Goal: Task Accomplishment & Management: Use online tool/utility

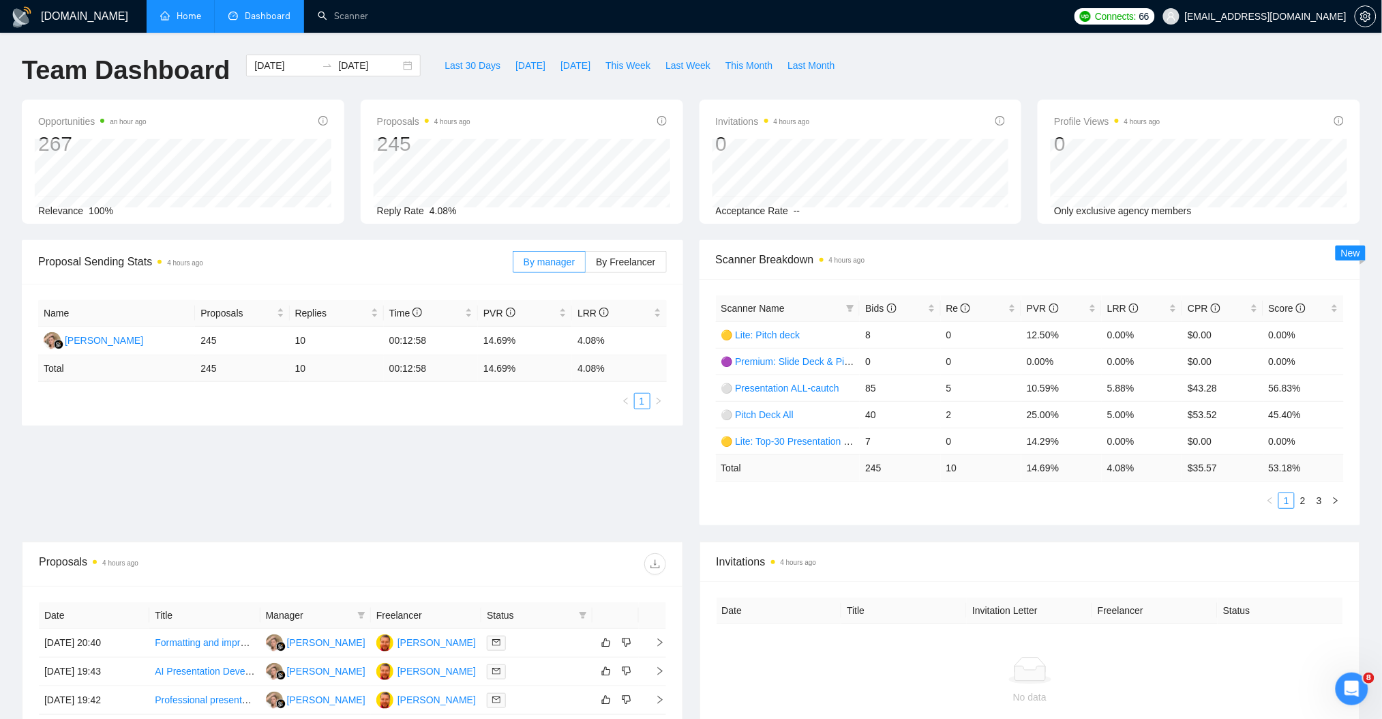
click at [185, 22] on link "Home" at bounding box center [180, 16] width 41 height 12
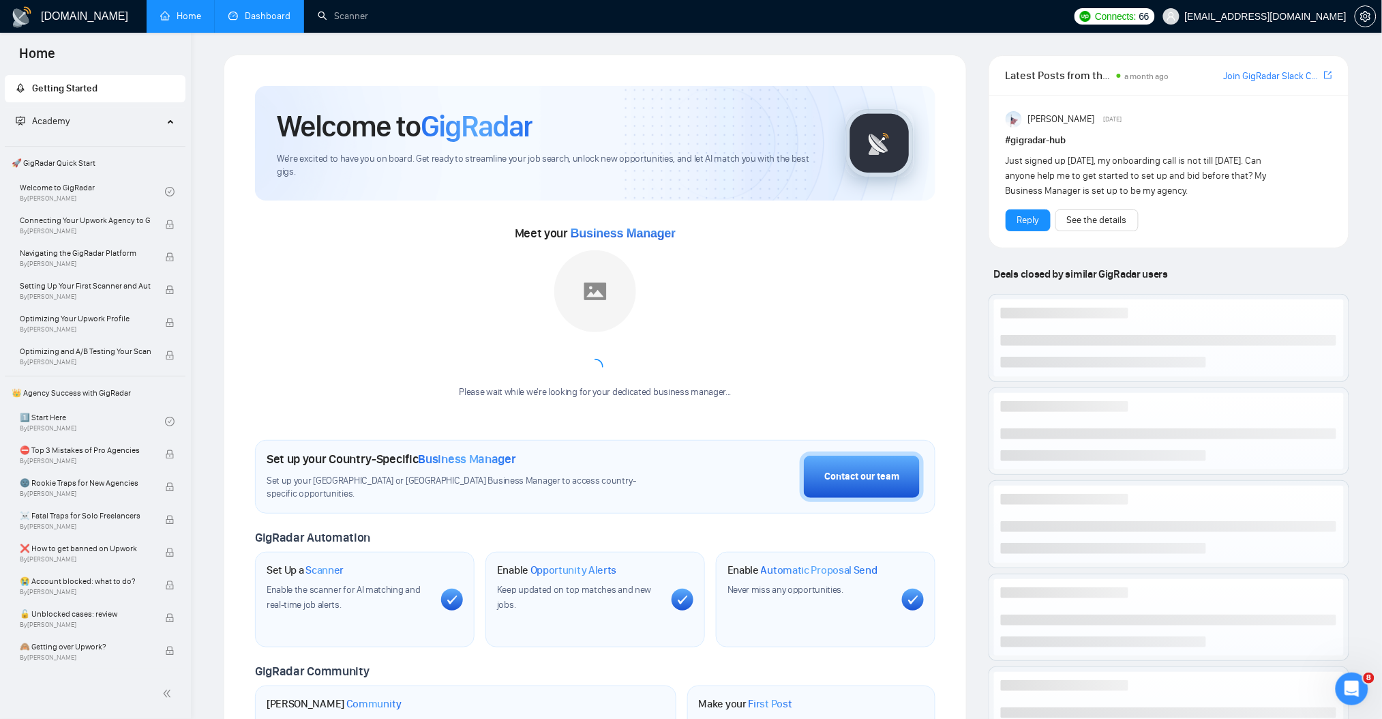
click at [267, 21] on link "Dashboard" at bounding box center [259, 16] width 62 height 12
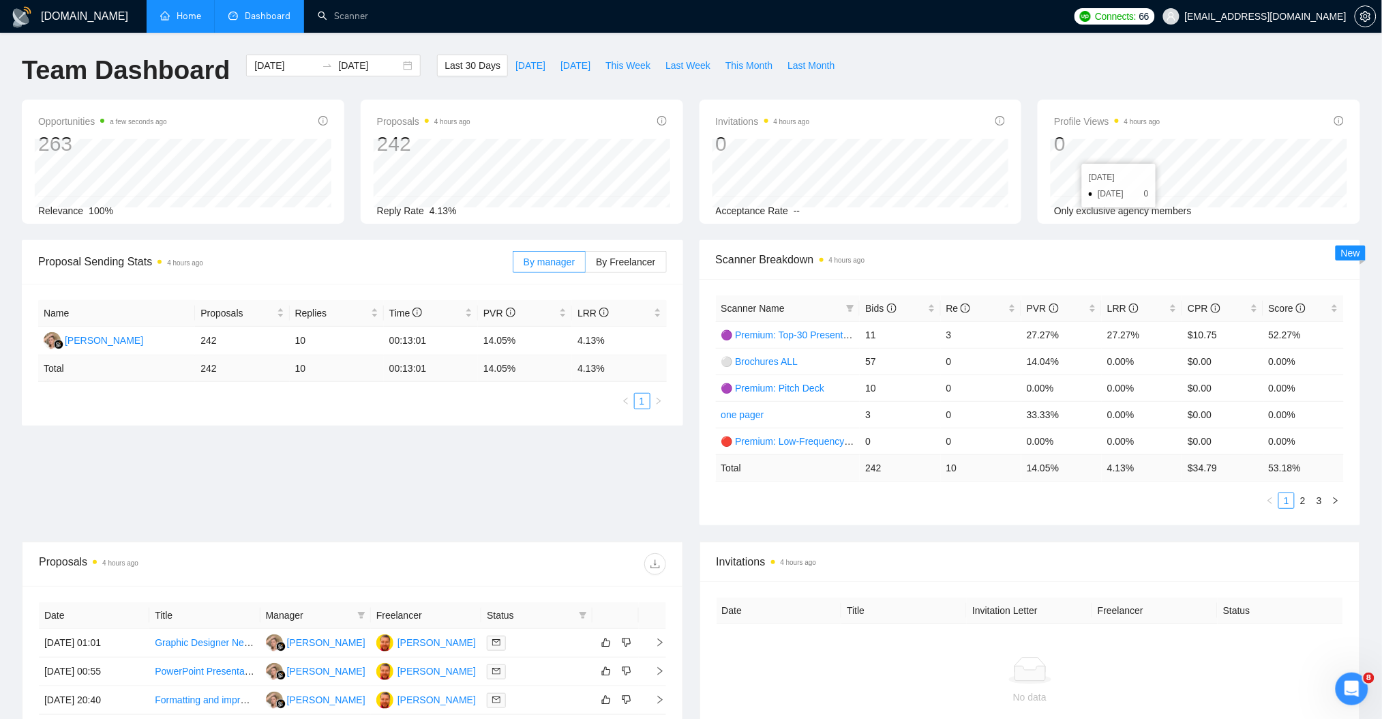
click at [988, 56] on div "Team Dashboard [DATE] [DATE] Last 30 Days [DATE] [DATE] This Week Last Week Thi…" at bounding box center [691, 77] width 1355 height 45
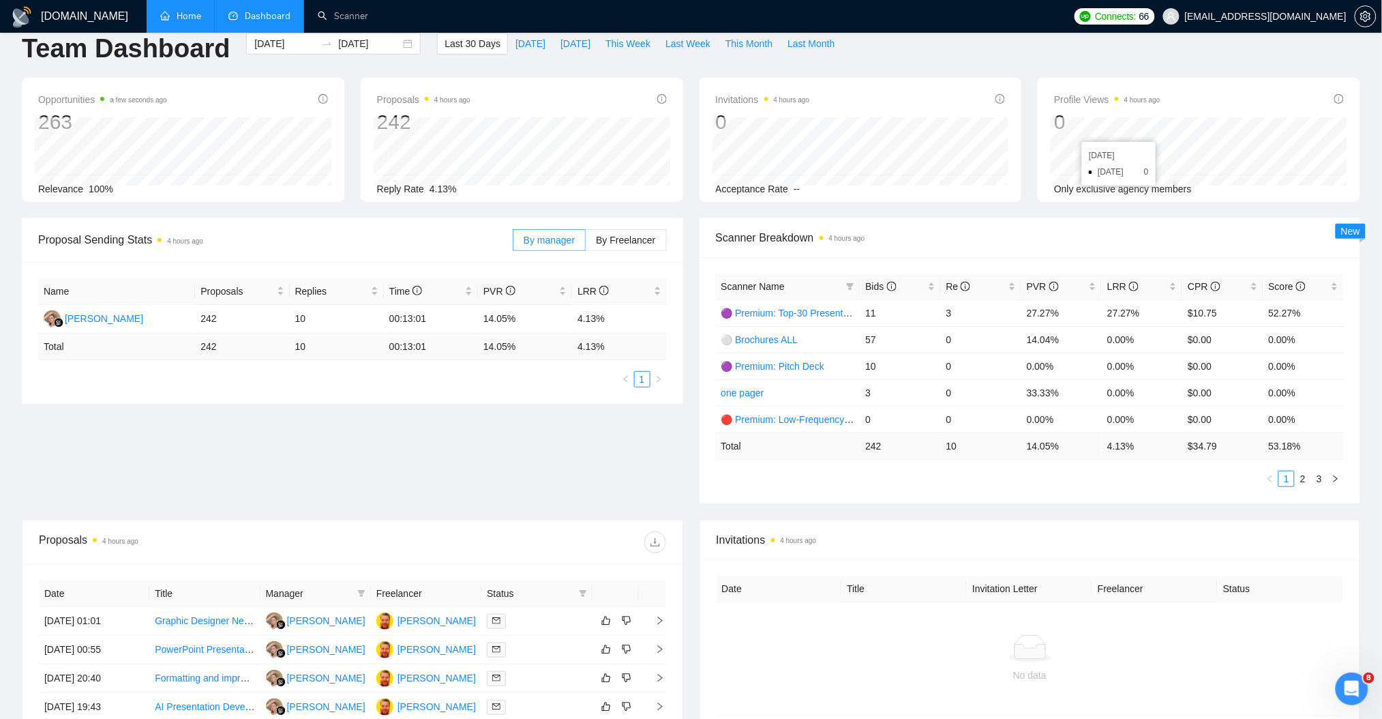
scroll to position [181, 0]
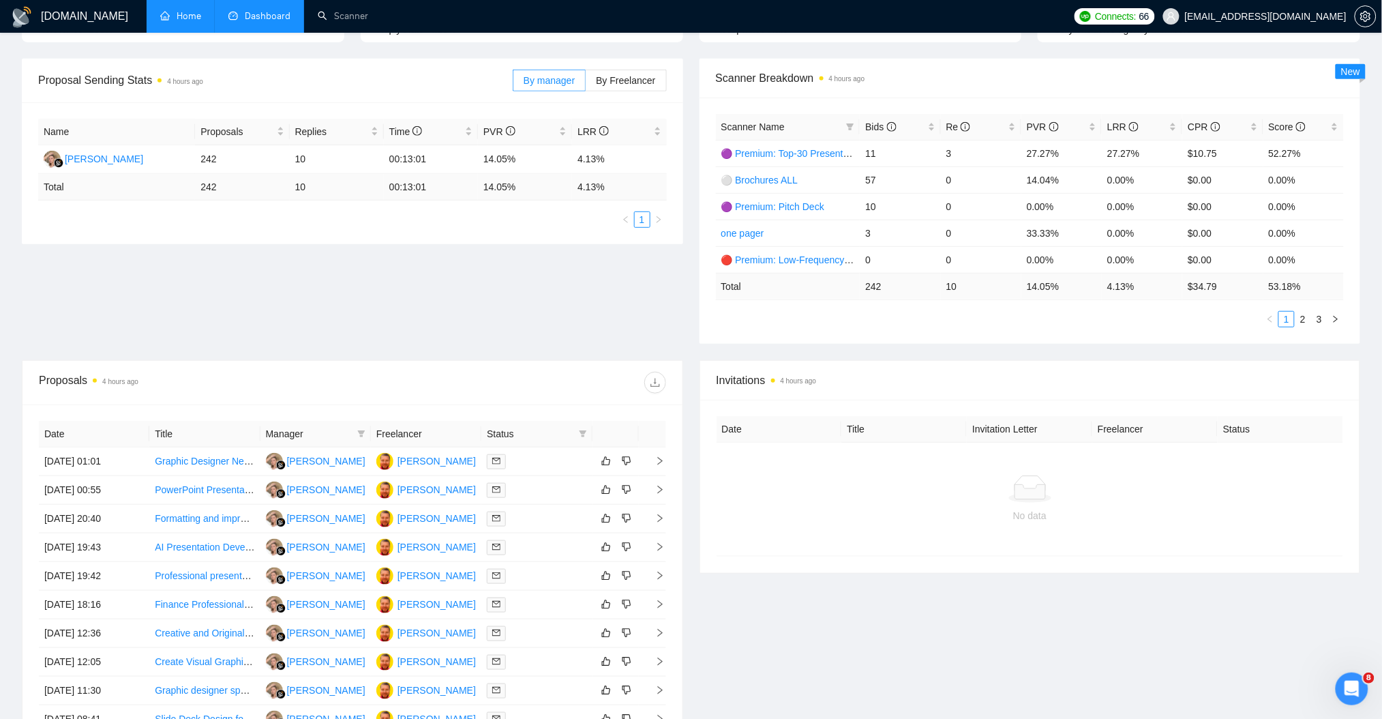
click at [559, 299] on div "Proposal Sending Stats 4 hours ago By manager By Freelancer Name Proposals Repl…" at bounding box center [691, 209] width 1355 height 301
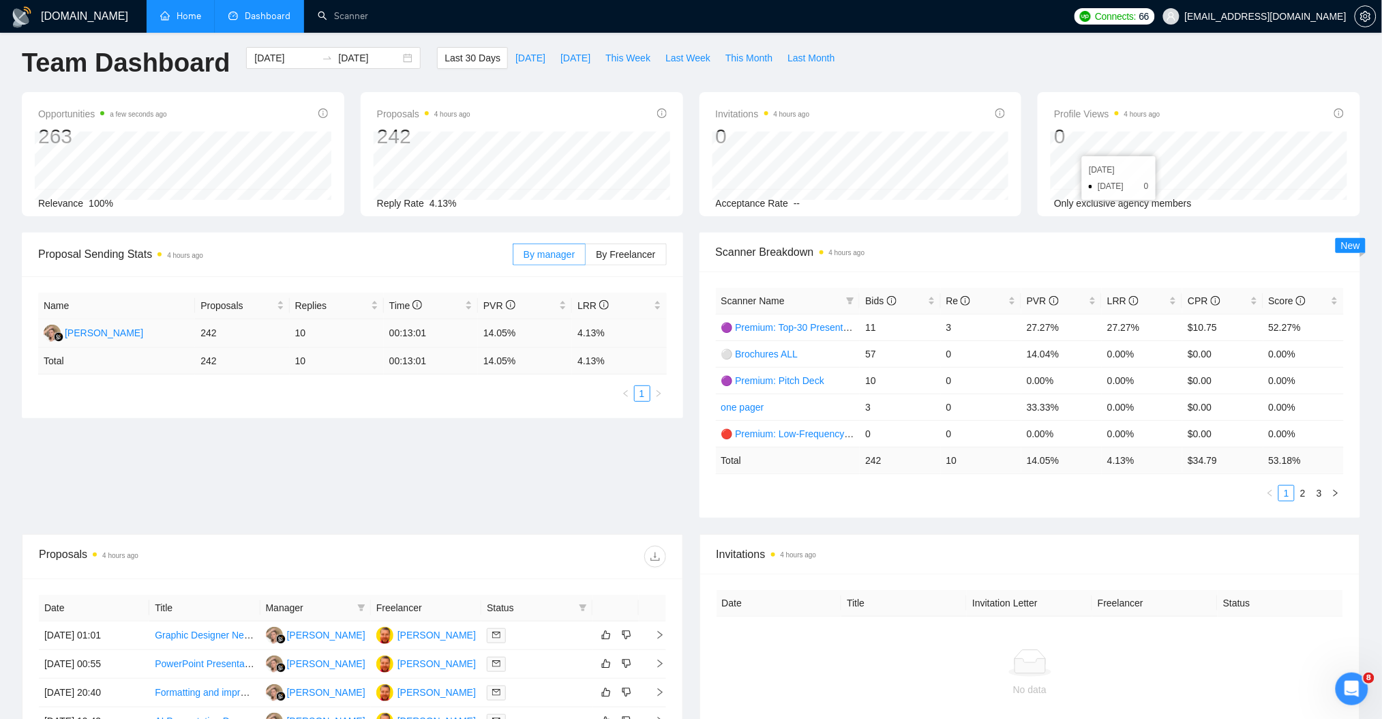
scroll to position [0, 0]
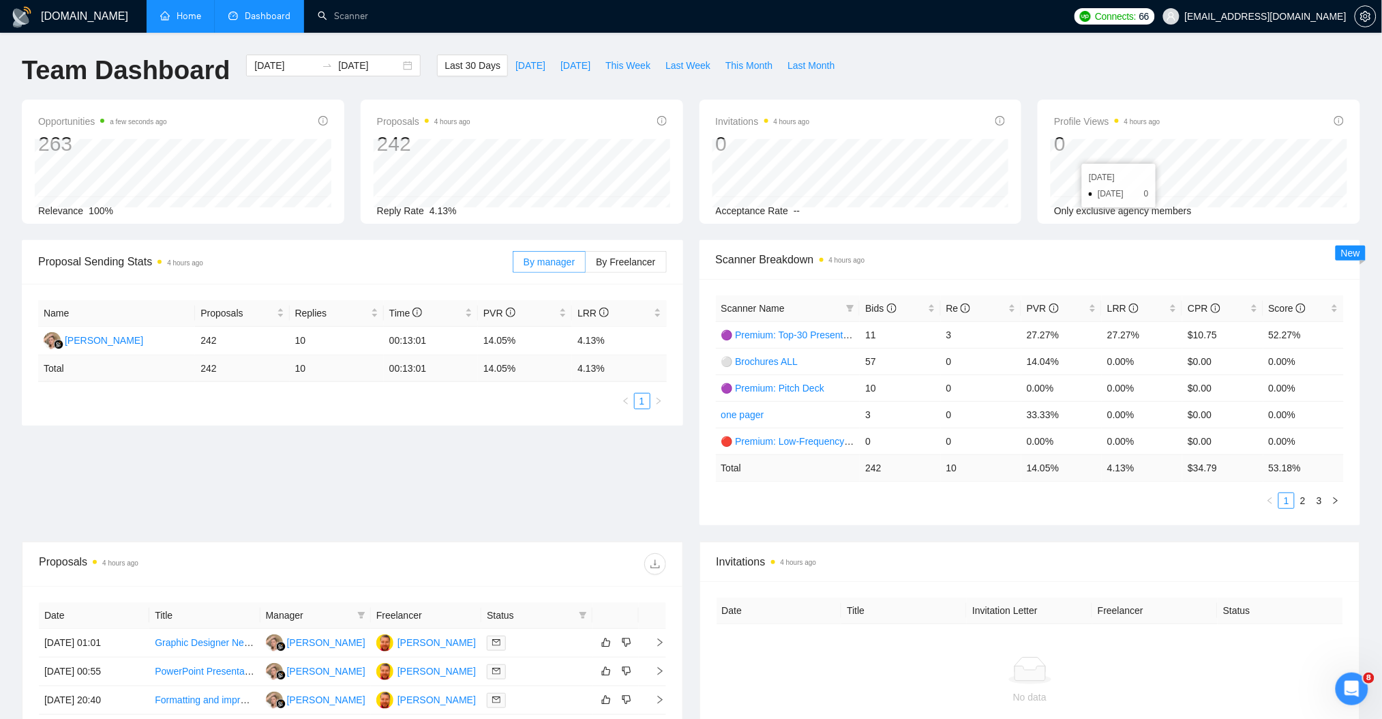
click at [539, 487] on div "Proposal Sending Stats 4 hours ago By manager By Freelancer Name Proposals Repl…" at bounding box center [691, 390] width 1355 height 301
click at [582, 485] on div "Proposal Sending Stats 4 hours ago By manager By Freelancer Name Proposals Repl…" at bounding box center [691, 390] width 1355 height 301
click at [1016, 63] on div "Team Dashboard [DATE] [DATE] Last 30 Days [DATE] [DATE] This Week Last Week Thi…" at bounding box center [691, 77] width 1355 height 45
click at [360, 20] on link "Scanner" at bounding box center [343, 16] width 50 height 12
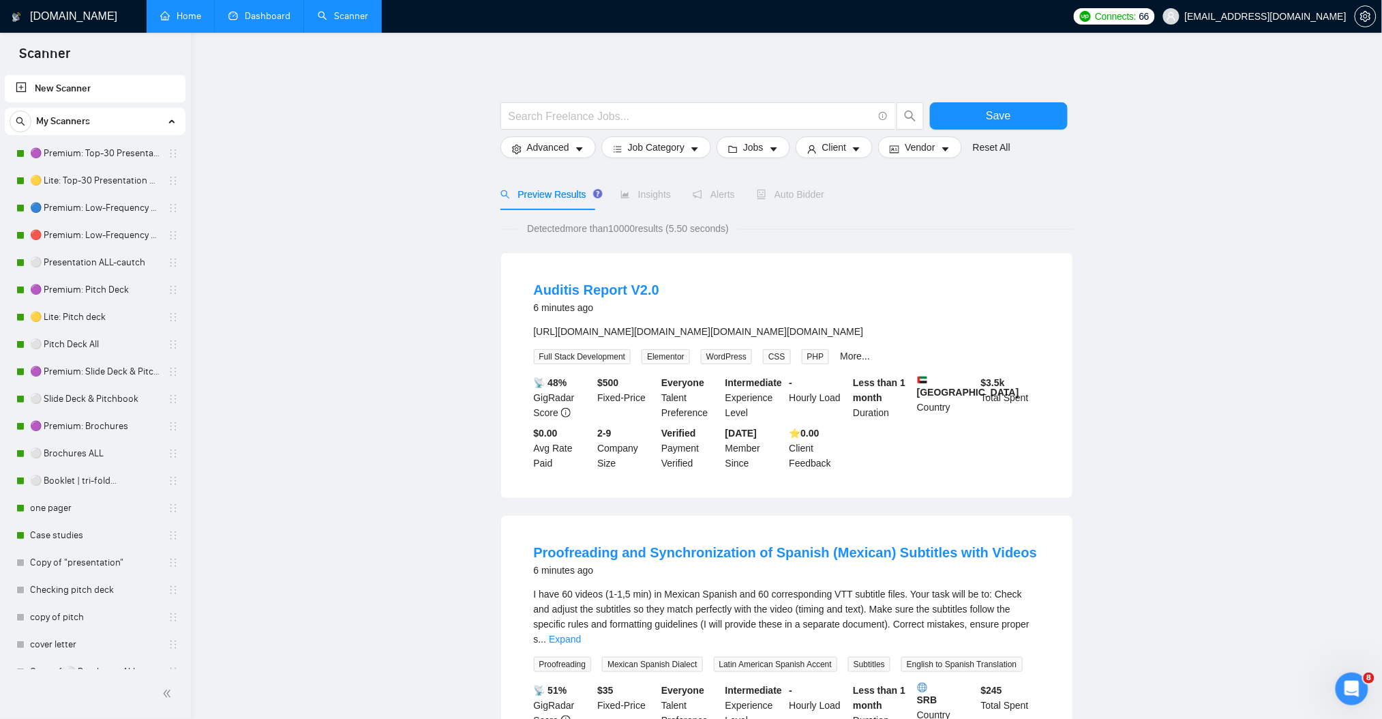
click at [252, 21] on link "Dashboard" at bounding box center [259, 16] width 62 height 12
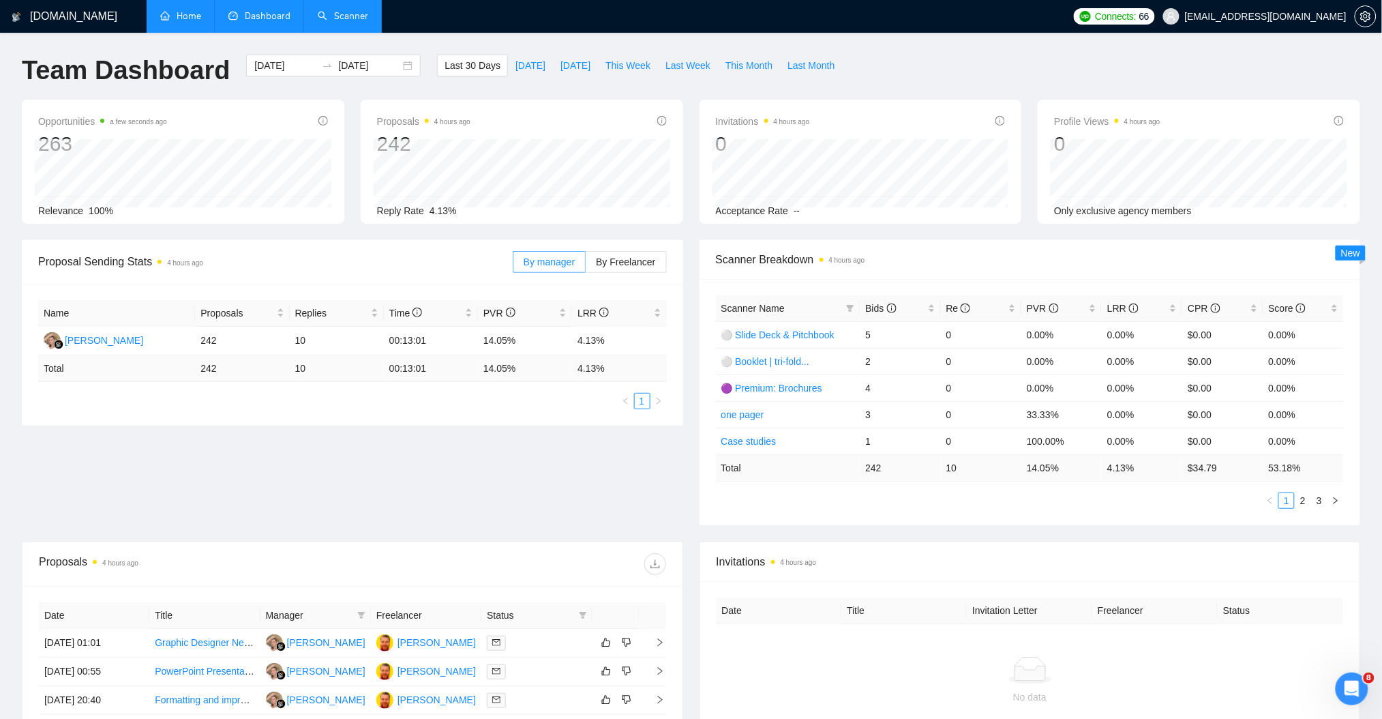
click at [356, 14] on link "Scanner" at bounding box center [343, 16] width 50 height 12
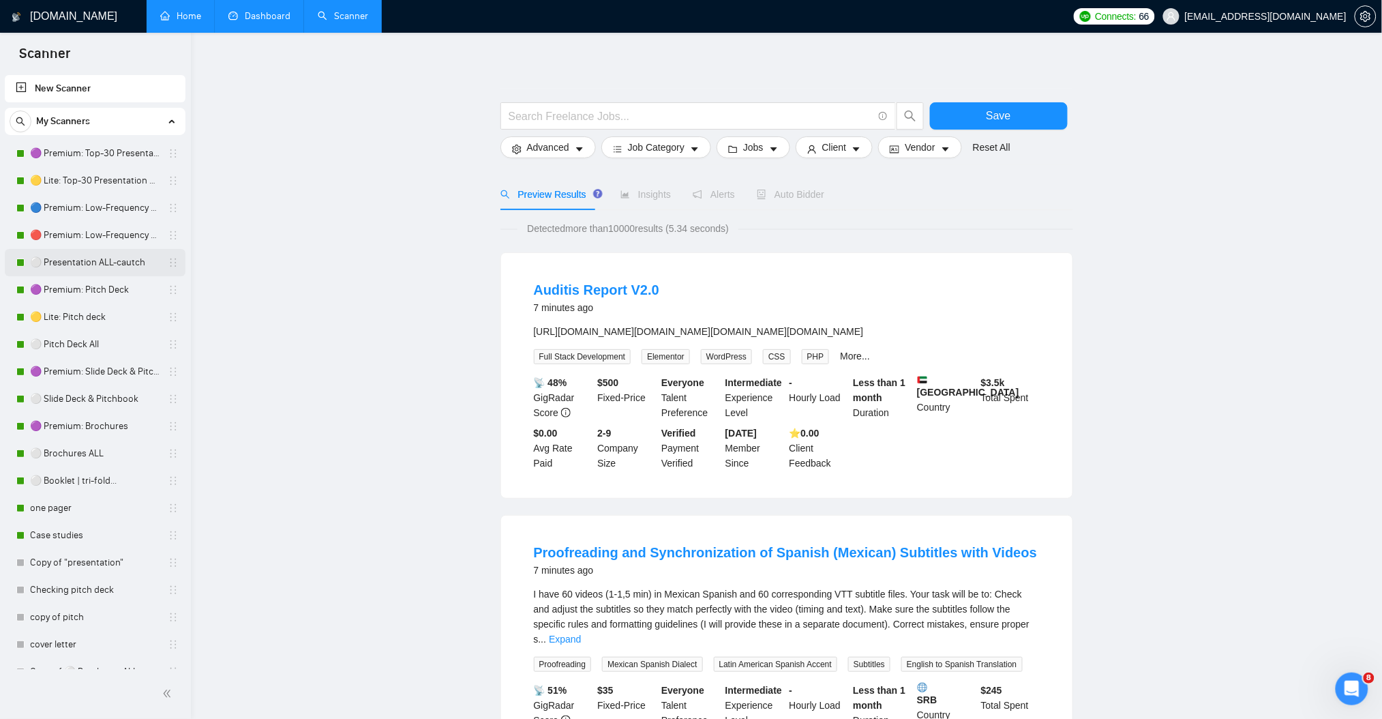
click at [101, 263] on link "⚪ Presentation ALL-cautch" at bounding box center [95, 262] width 130 height 27
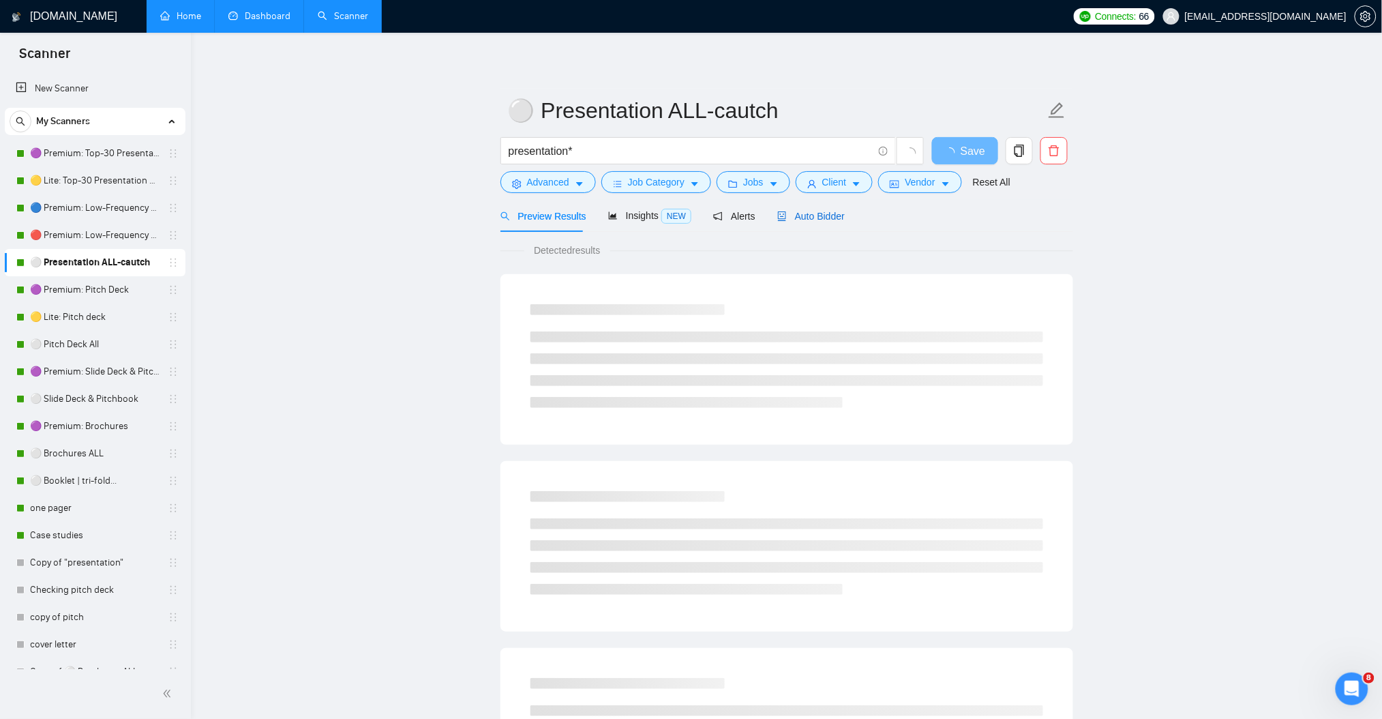
click at [809, 215] on span "Auto Bidder" at bounding box center [811, 216] width 68 height 11
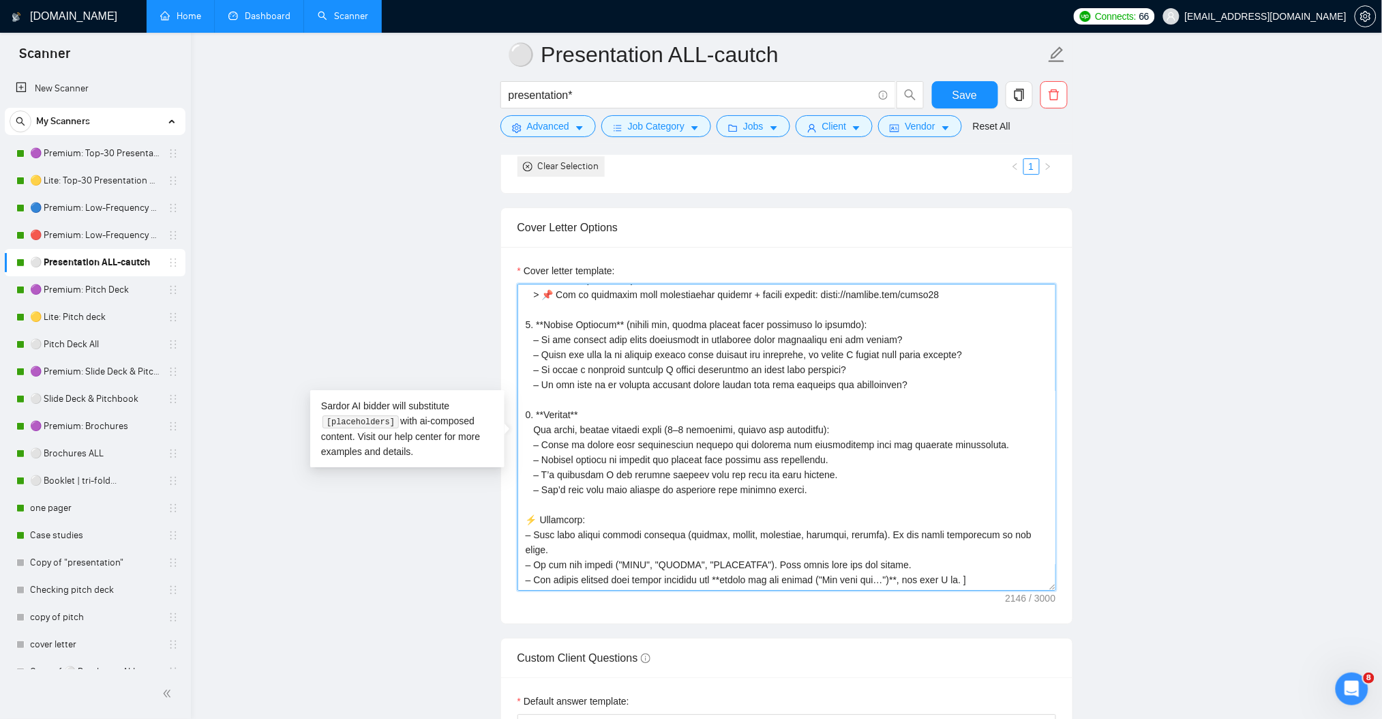
scroll to position [240, 0]
drag, startPoint x: 1242, startPoint y: 466, endPoint x: 1221, endPoint y: 476, distance: 23.5
click at [1242, 465] on main "⚪ Presentation ALL-cautch presentation* Save Advanced Job Category Jobs Client …" at bounding box center [787, 552] width 1148 height 3904
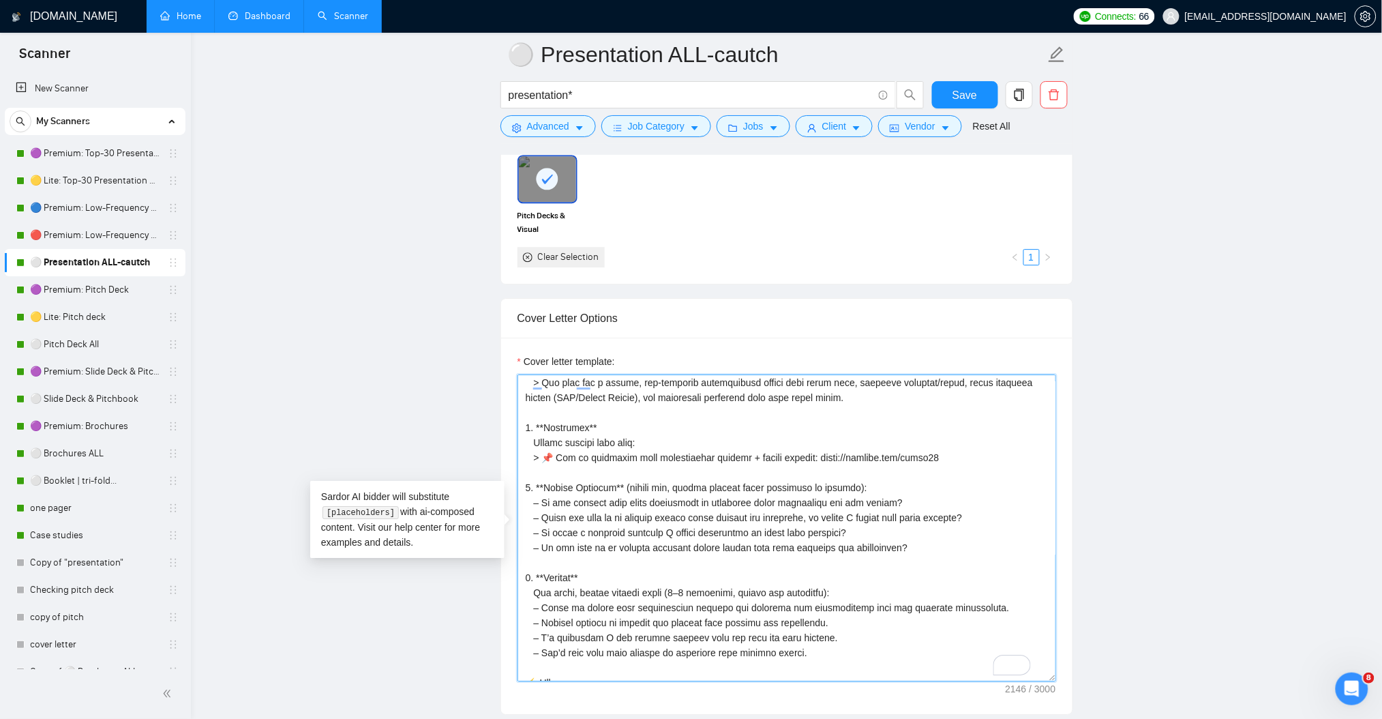
scroll to position [0, 0]
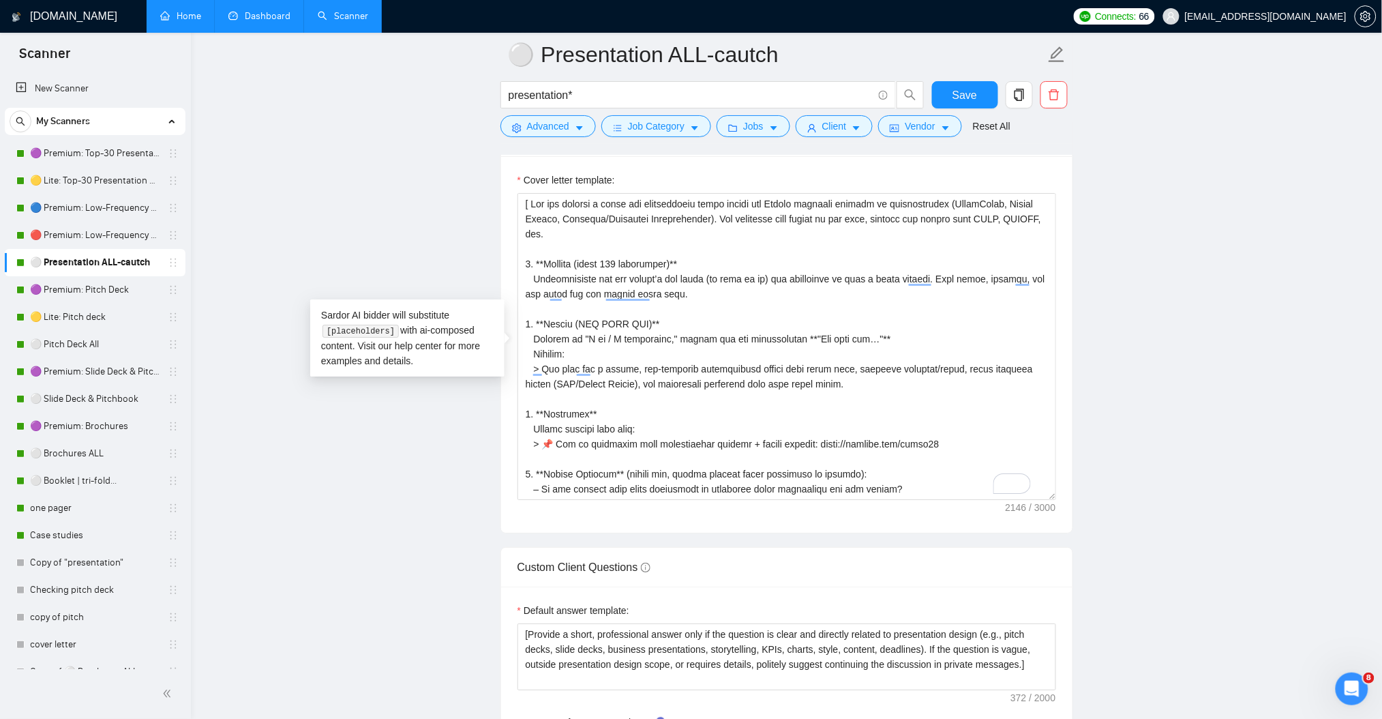
click at [1219, 346] on main "⚪ Presentation ALL-cautch presentation* Save Advanced Job Category Jobs Client …" at bounding box center [787, 461] width 1148 height 3904
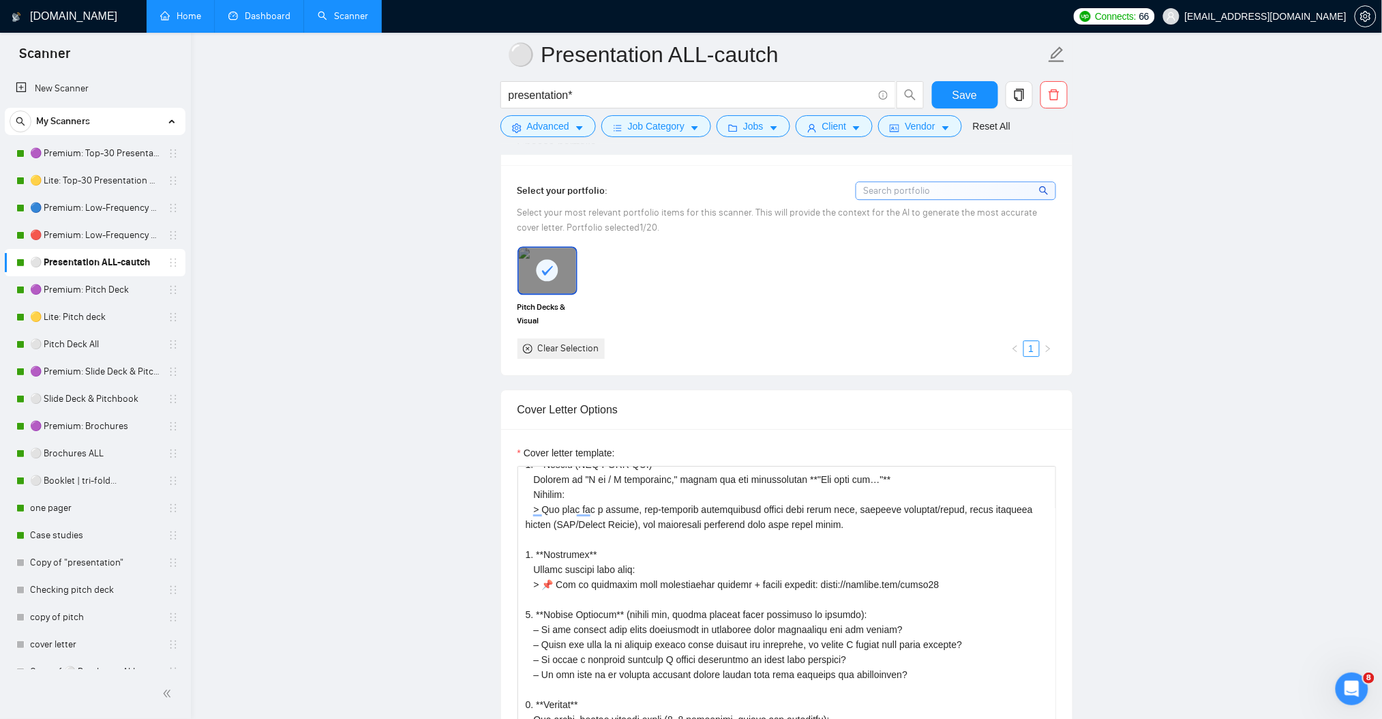
click at [273, 22] on link "Dashboard" at bounding box center [259, 16] width 62 height 12
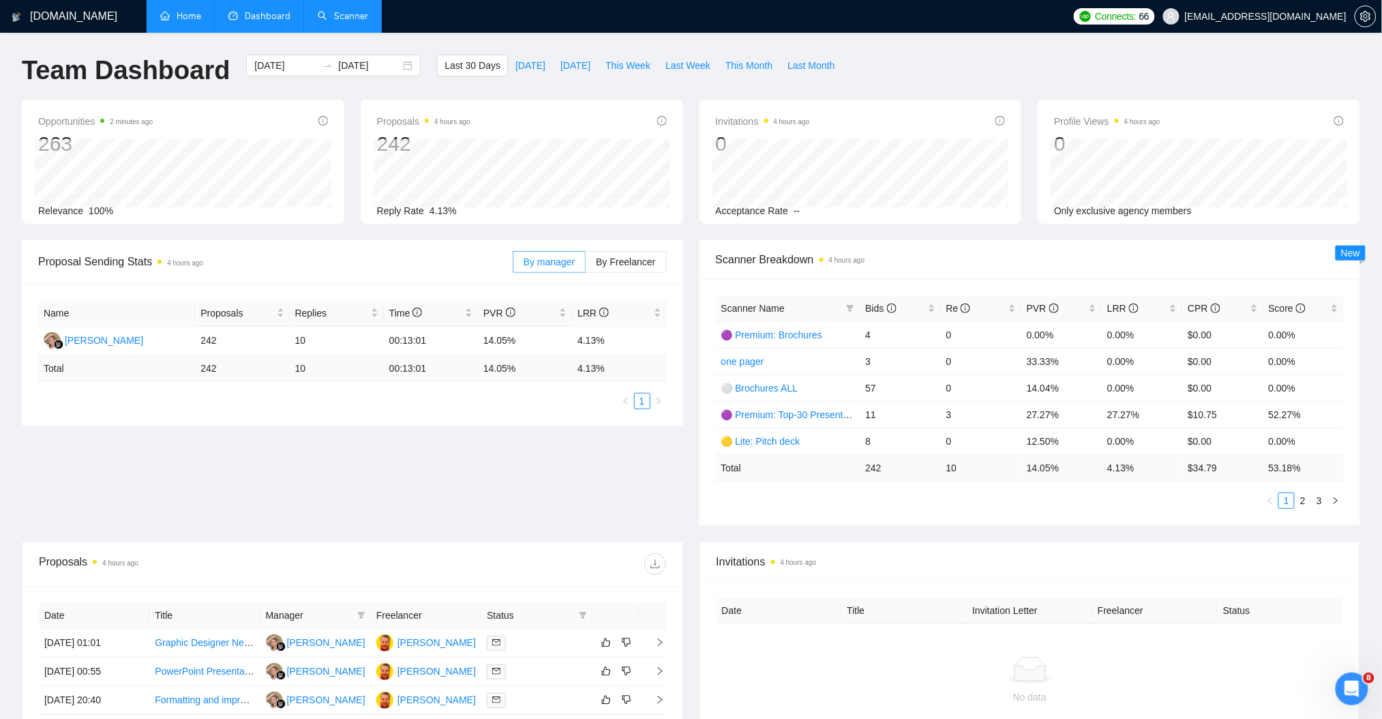
click at [617, 495] on div "Proposal Sending Stats 4 hours ago By manager By Freelancer Name Proposals Repl…" at bounding box center [691, 390] width 1355 height 301
